Goal: Information Seeking & Learning: Learn about a topic

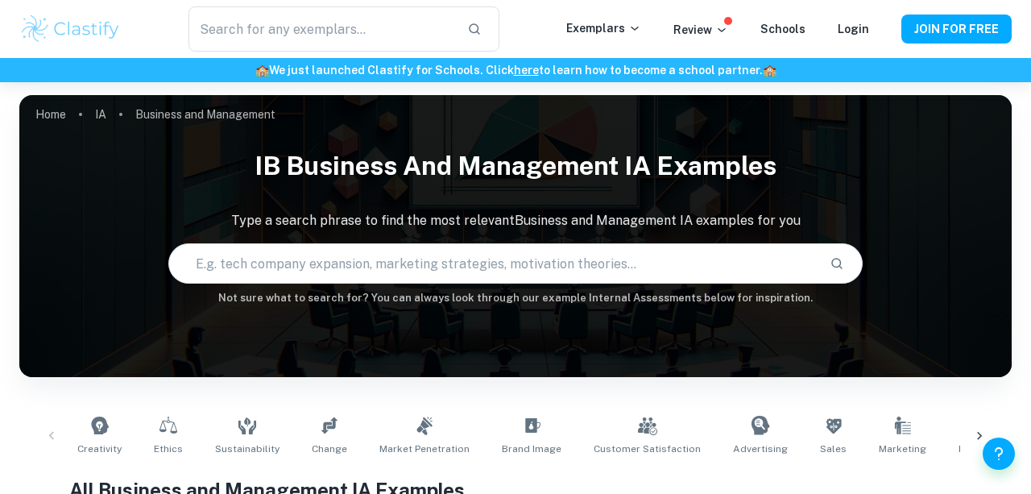
click at [343, 267] on input "text" at bounding box center [493, 263] width 648 height 45
type input "business"
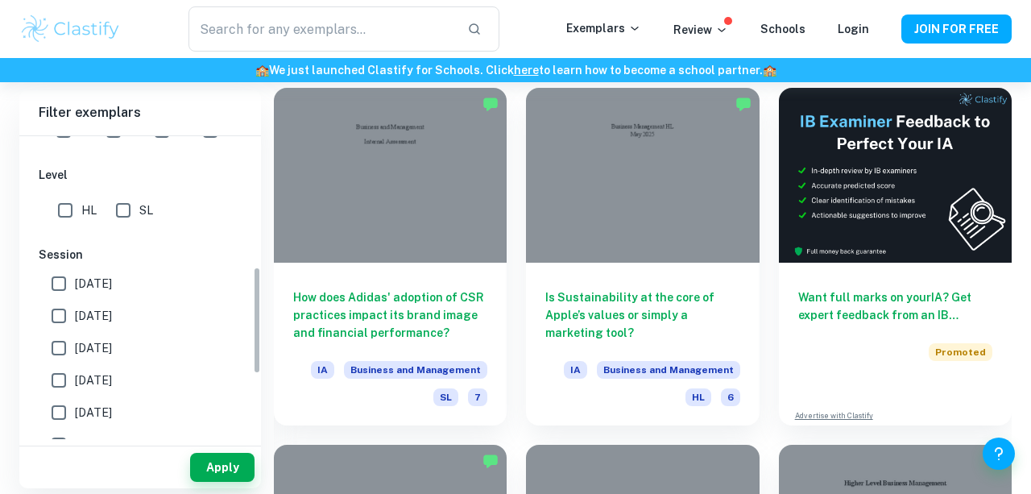
scroll to position [375, 0]
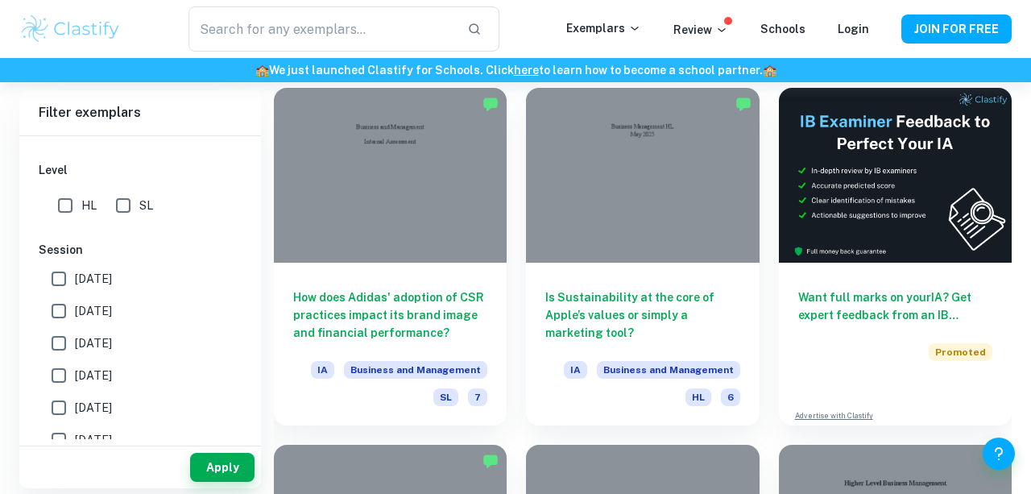
click at [65, 307] on input "[DATE]" at bounding box center [59, 311] width 32 height 32
checkbox input "true"
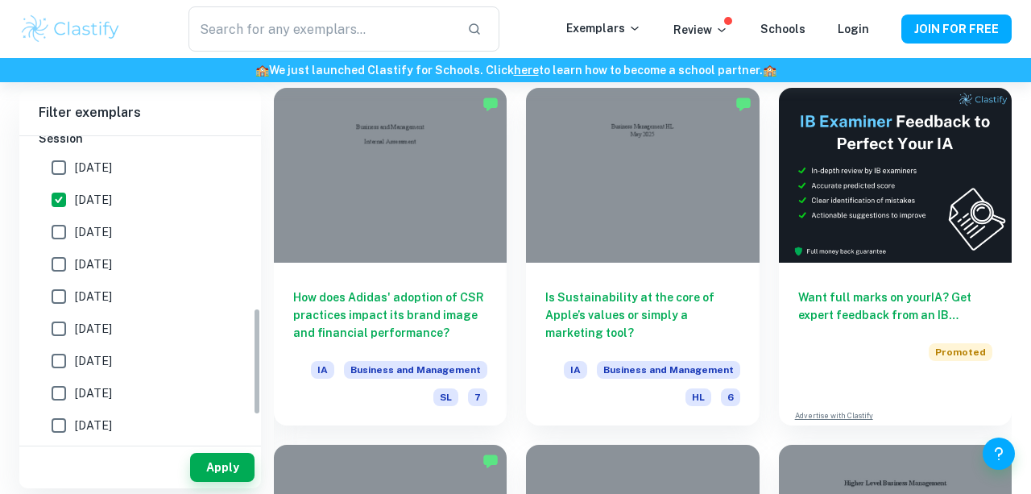
scroll to position [486, 0]
click at [57, 166] on input "[DATE]" at bounding box center [59, 167] width 32 height 32
checkbox input "true"
click at [220, 460] on button "Apply" at bounding box center [222, 467] width 64 height 29
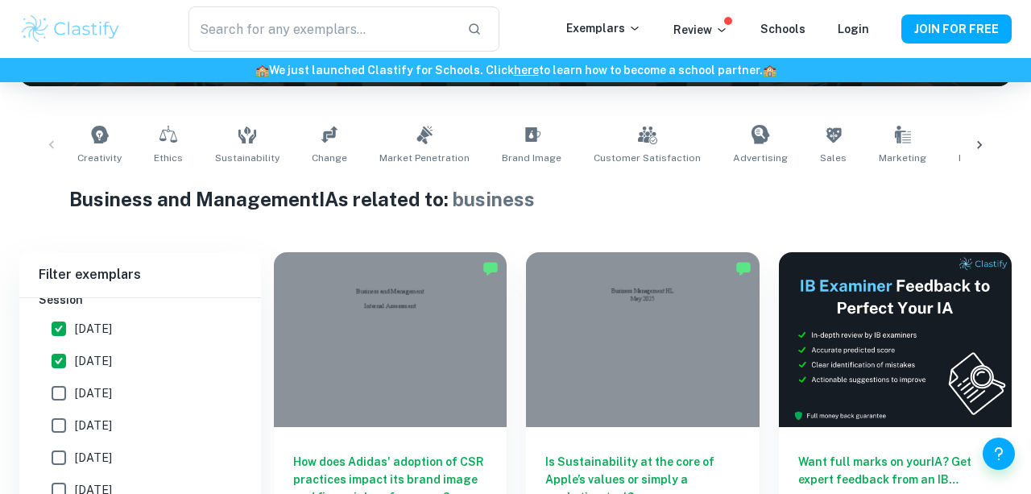
scroll to position [385, 0]
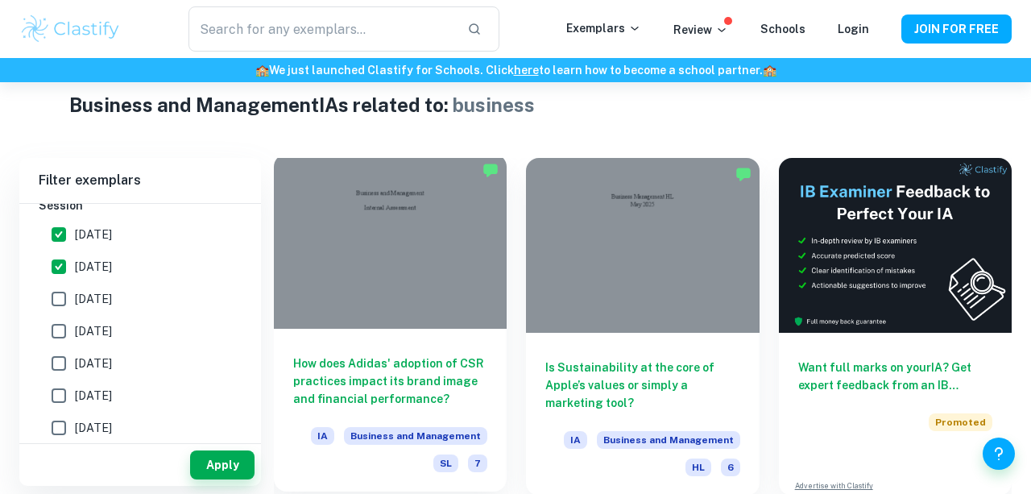
click at [430, 286] on div at bounding box center [390, 241] width 233 height 175
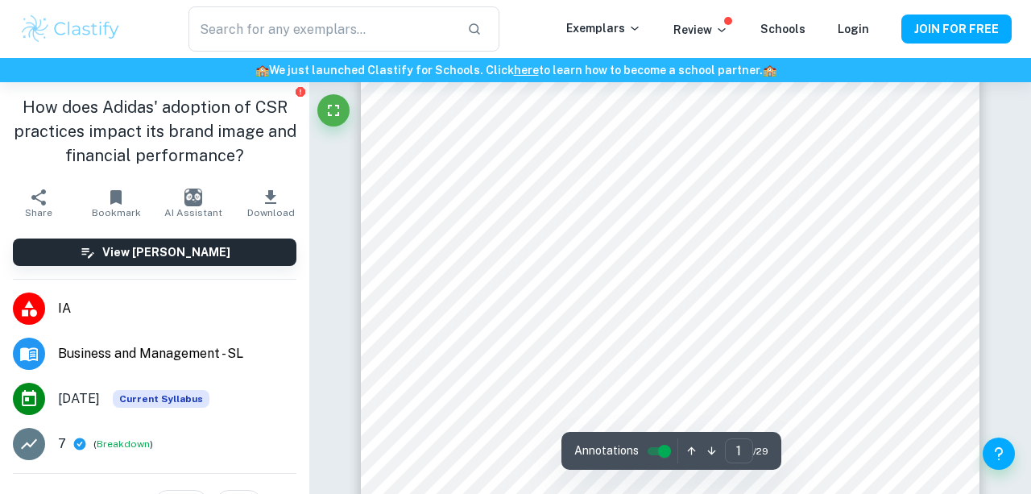
scroll to position [337, 0]
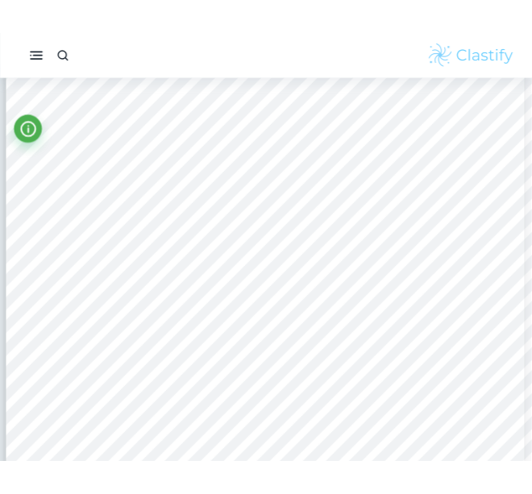
scroll to position [2865, 1]
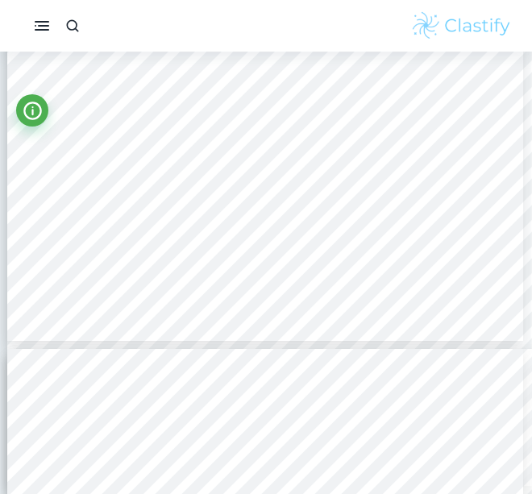
type input "5"
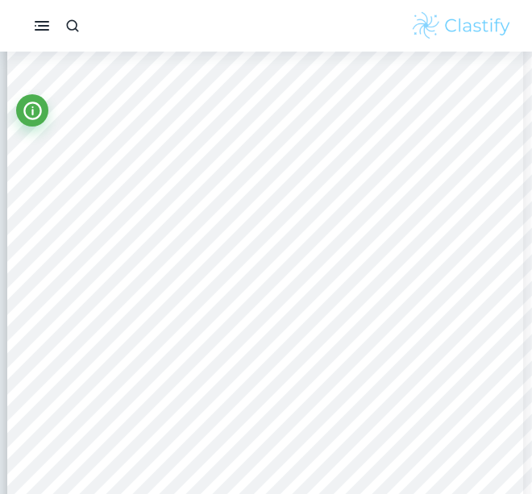
scroll to position [3417, 2]
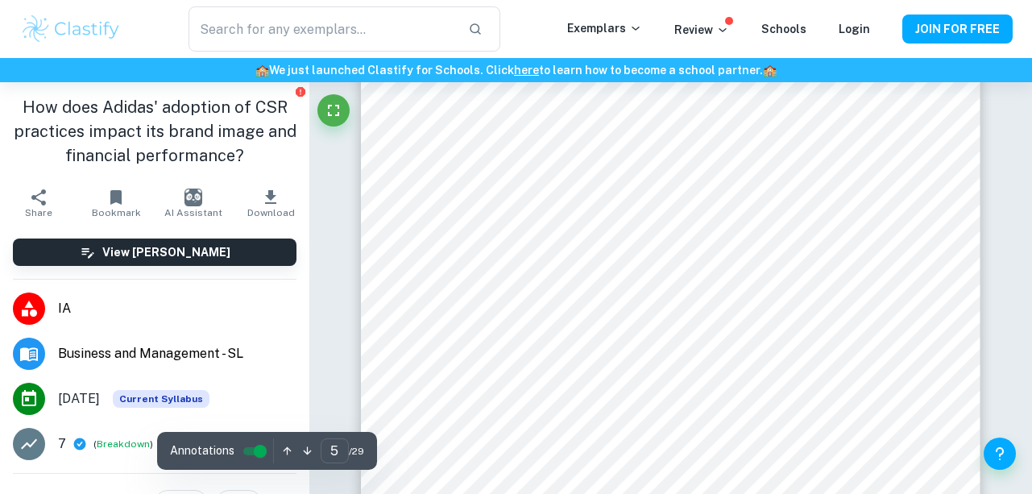
scroll to position [3946, 0]
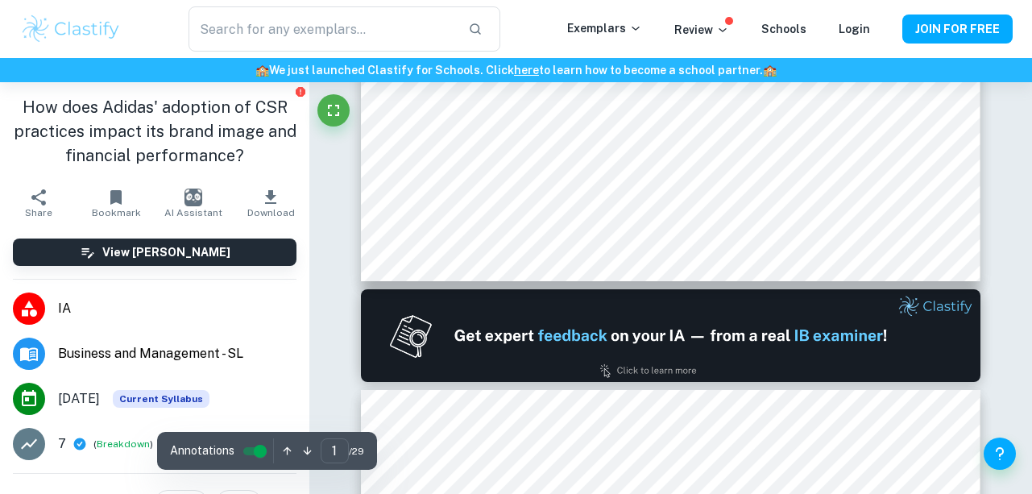
type input "2"
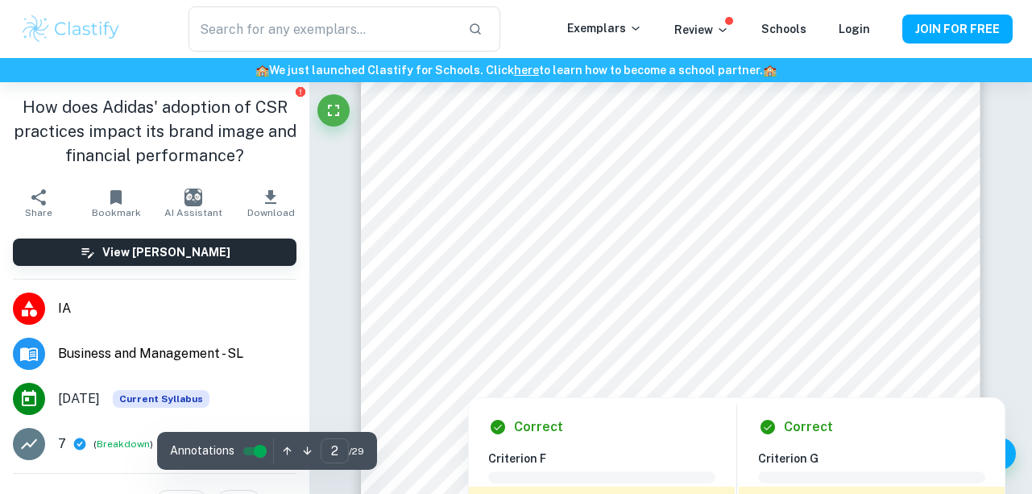
scroll to position [1062, 0]
